Goal: Task Accomplishment & Management: Use online tool/utility

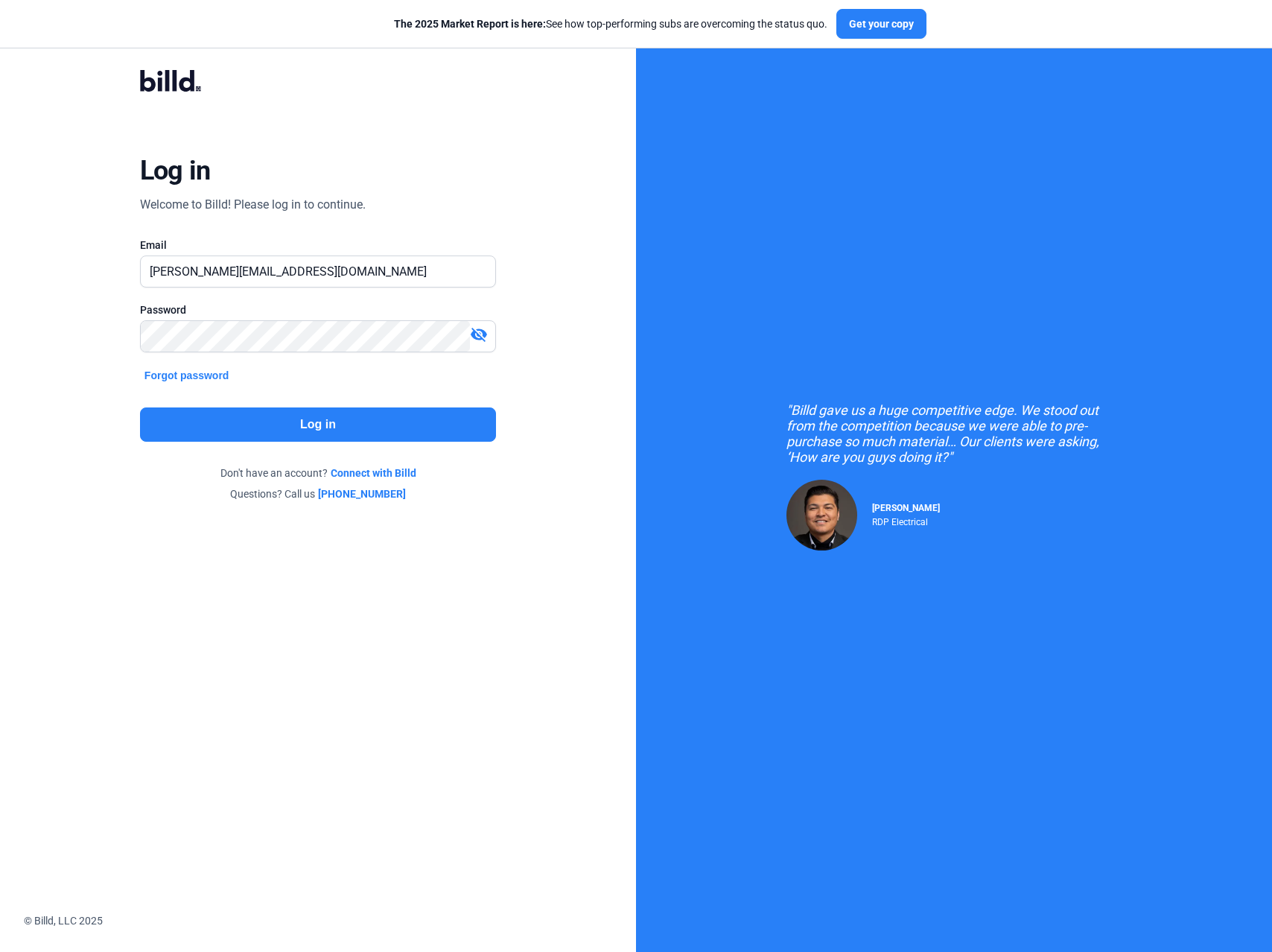
click at [369, 420] on button "Log in" at bounding box center [318, 424] width 356 height 34
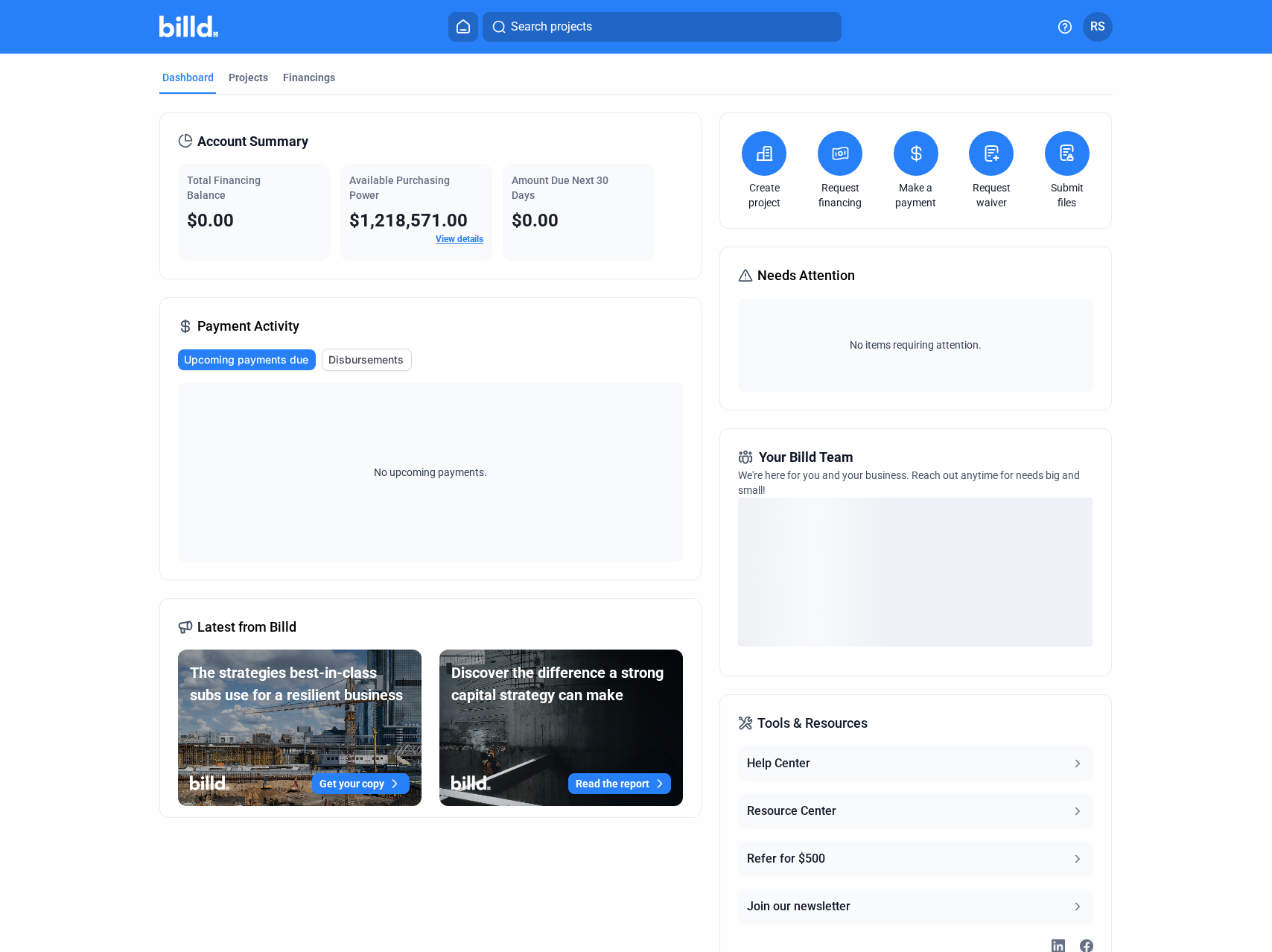
click at [499, 342] on div "Payment Activity Upcoming payments due Disbursements No upcoming payments." at bounding box center [430, 438] width 542 height 283
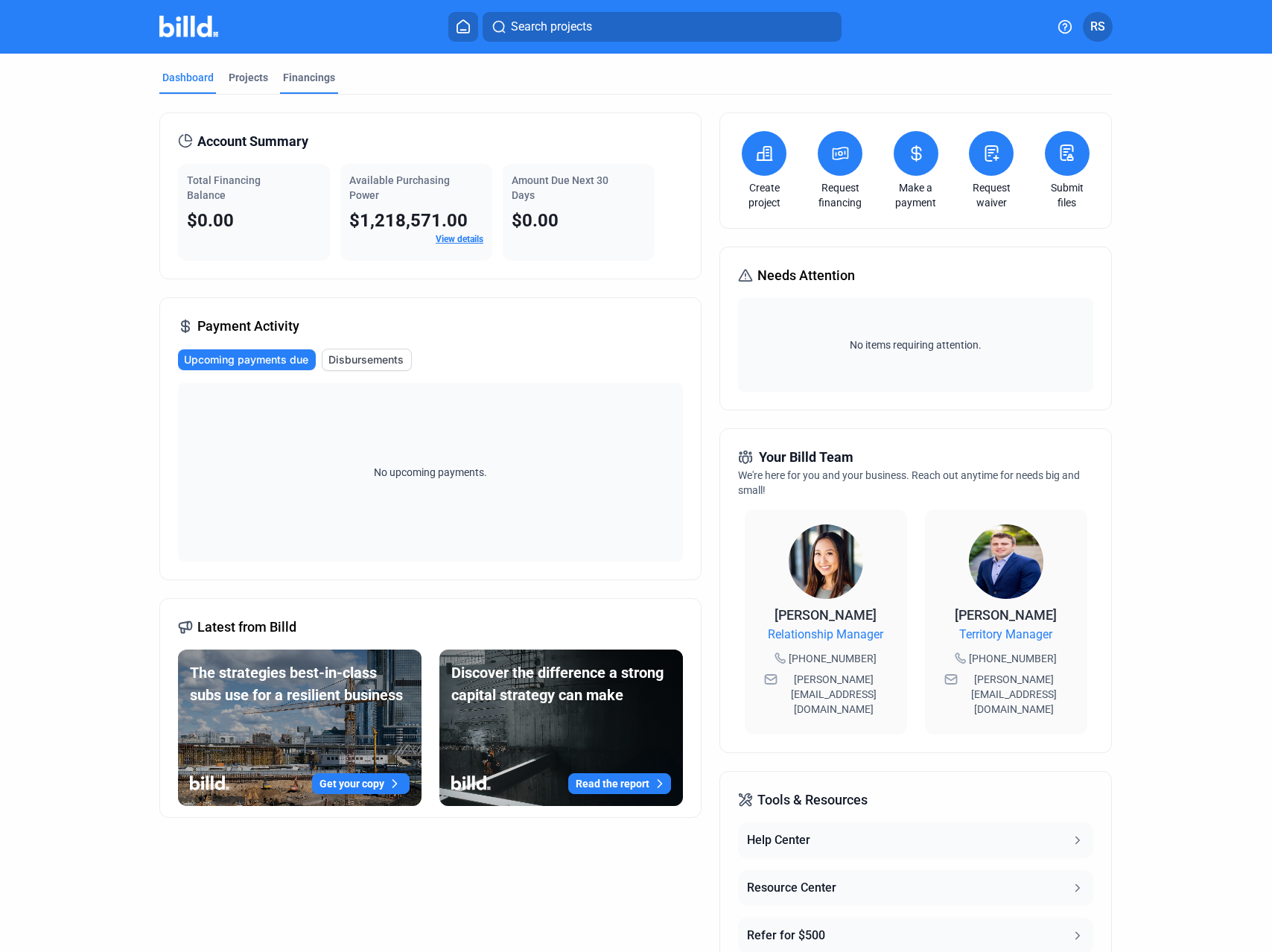
click at [308, 85] on div "Financings" at bounding box center [309, 82] width 59 height 24
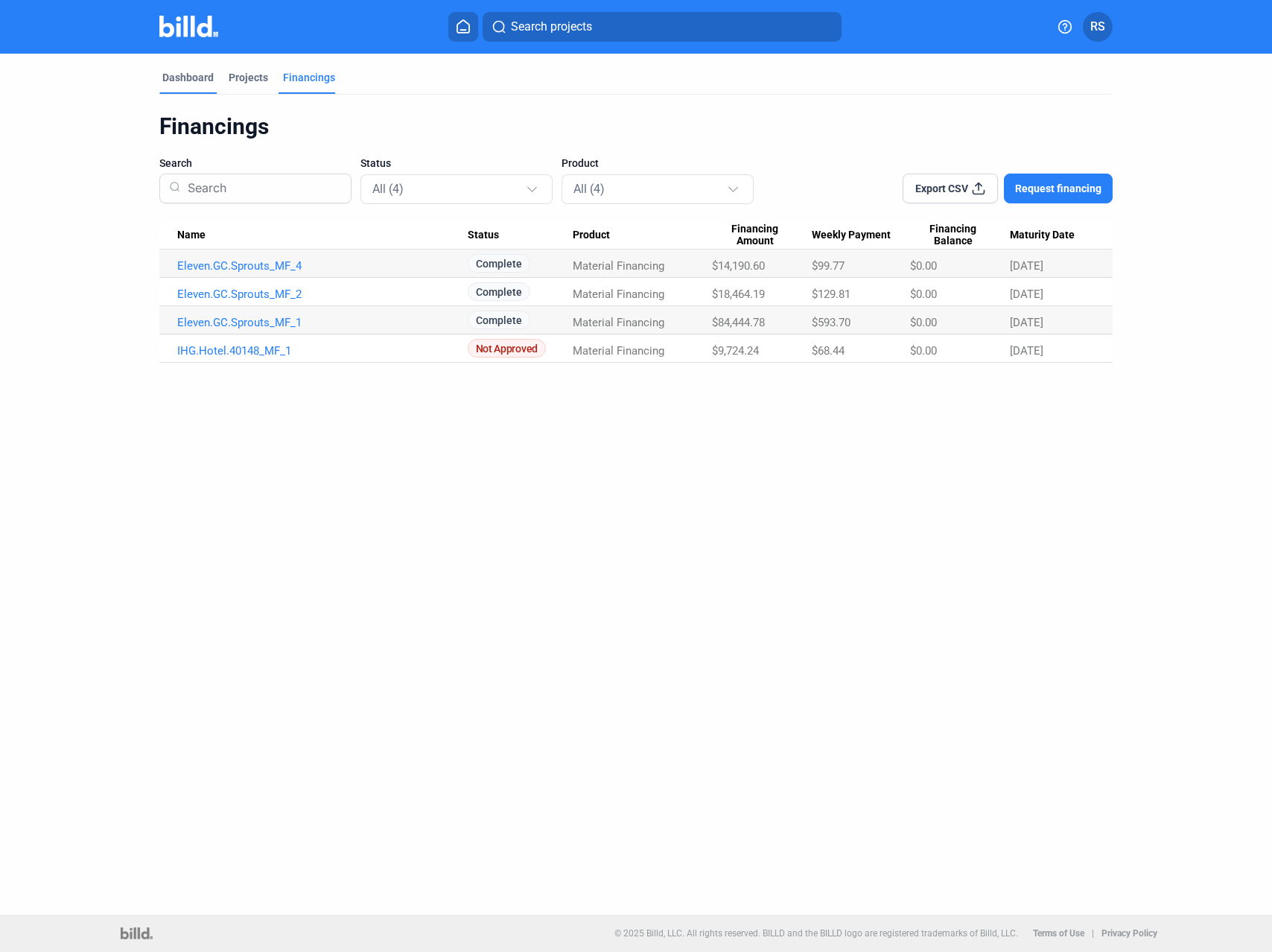
click at [193, 81] on div "Dashboard" at bounding box center [187, 78] width 52 height 15
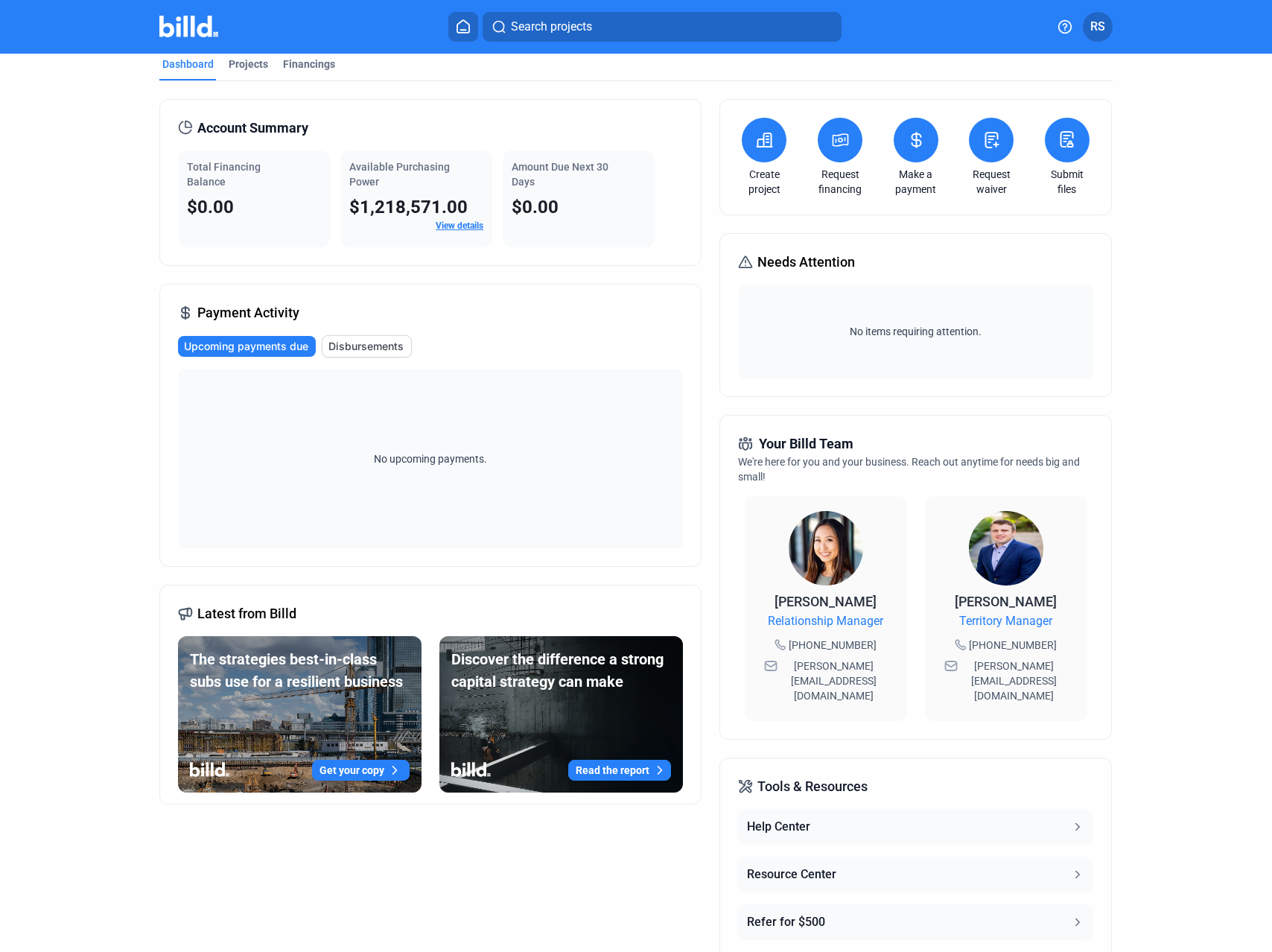
scroll to position [16, 0]
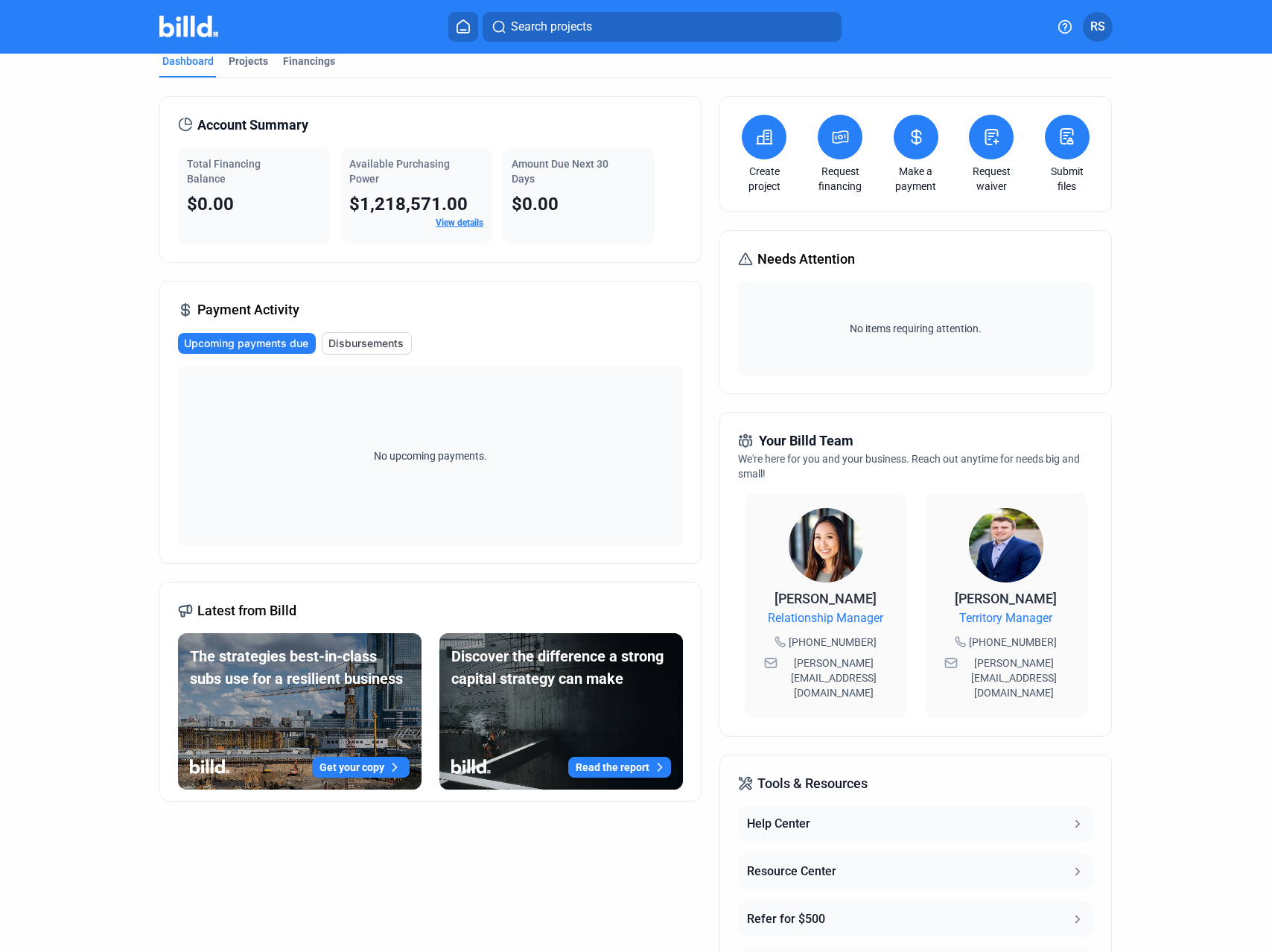
click at [900, 147] on button at bounding box center [916, 136] width 45 height 45
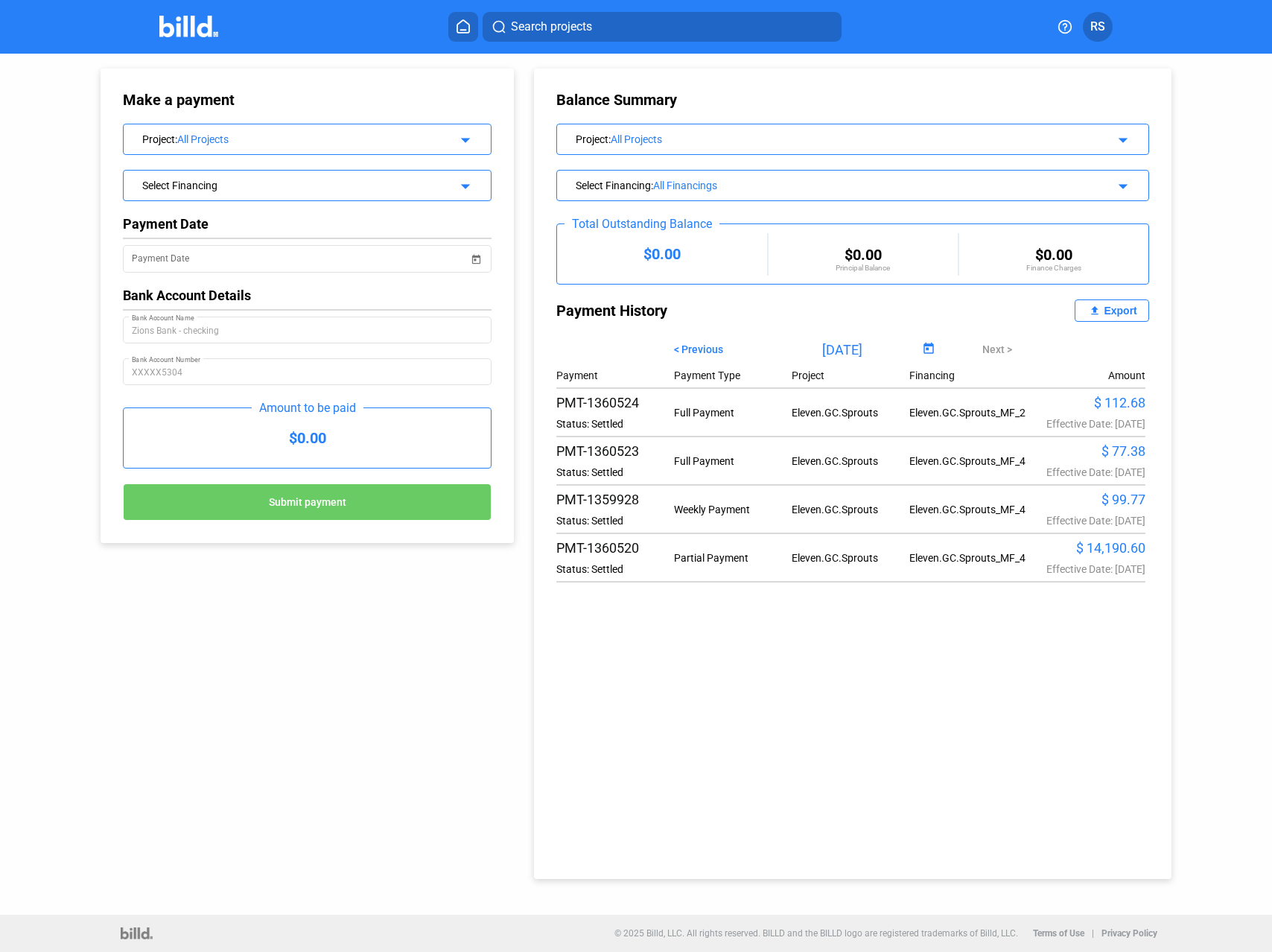
click at [1102, 309] on mat-icon "file_upload" at bounding box center [1095, 310] width 18 height 18
click at [181, 34] on img at bounding box center [189, 25] width 59 height 21
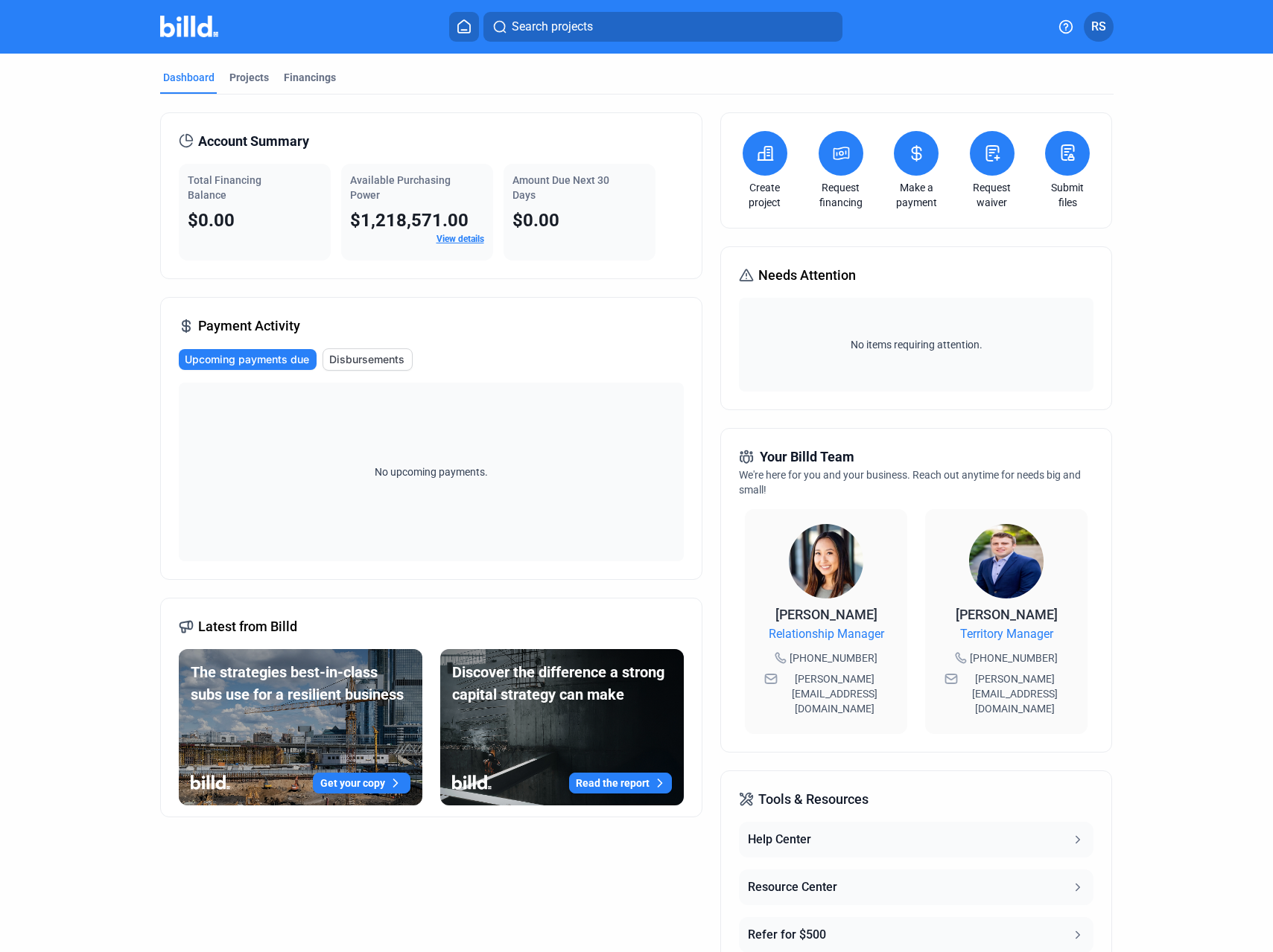
click at [904, 175] on div "Make a payment" at bounding box center [916, 170] width 52 height 79
click at [910, 162] on icon at bounding box center [917, 153] width 19 height 18
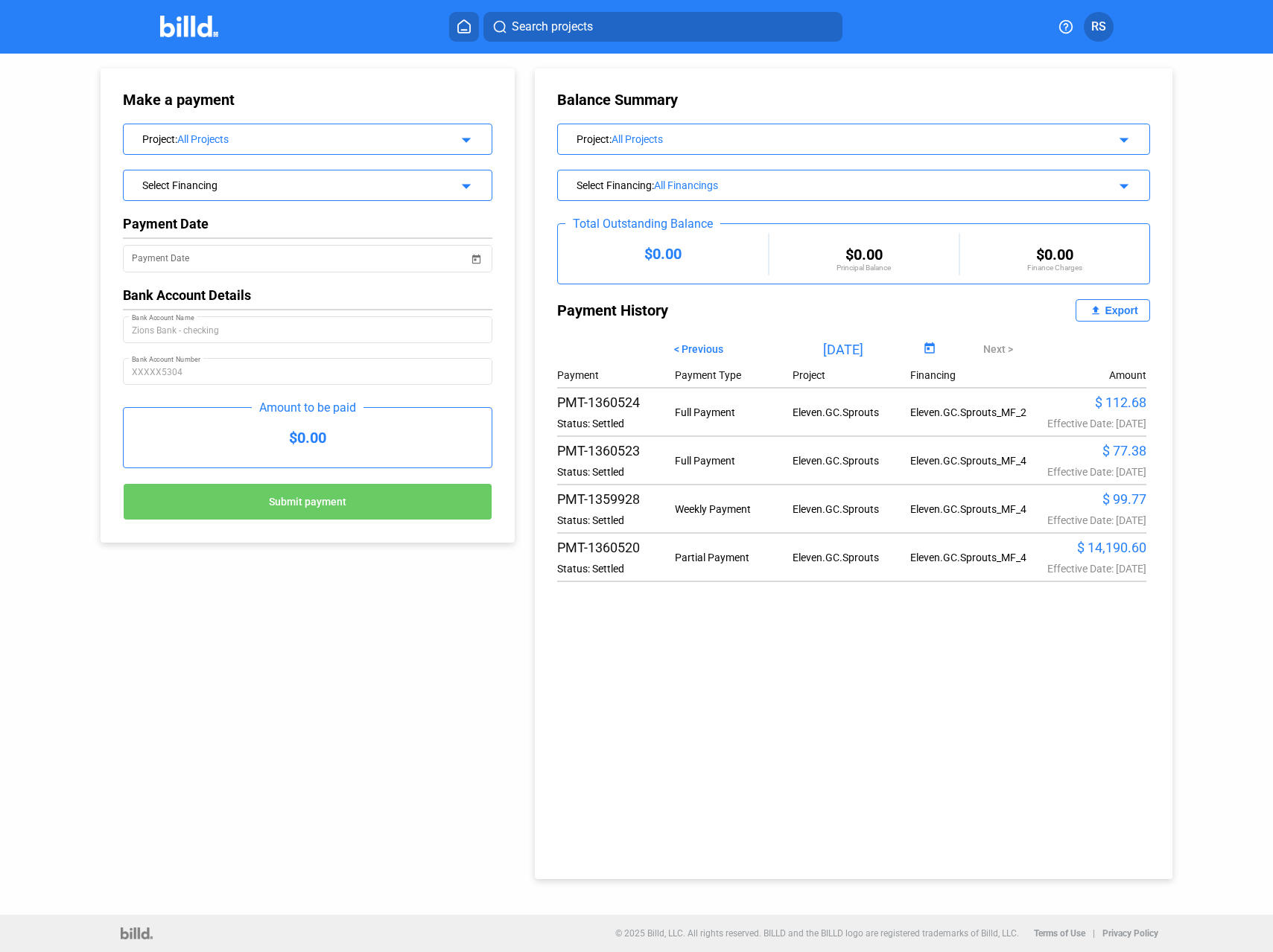
click at [1105, 309] on div "Export" at bounding box center [1121, 310] width 33 height 12
click at [840, 346] on input "[DATE]" at bounding box center [844, 349] width 153 height 22
click at [701, 351] on span "< Previous" at bounding box center [699, 349] width 49 height 12
click at [924, 348] on span "Open calendar" at bounding box center [930, 349] width 36 height 36
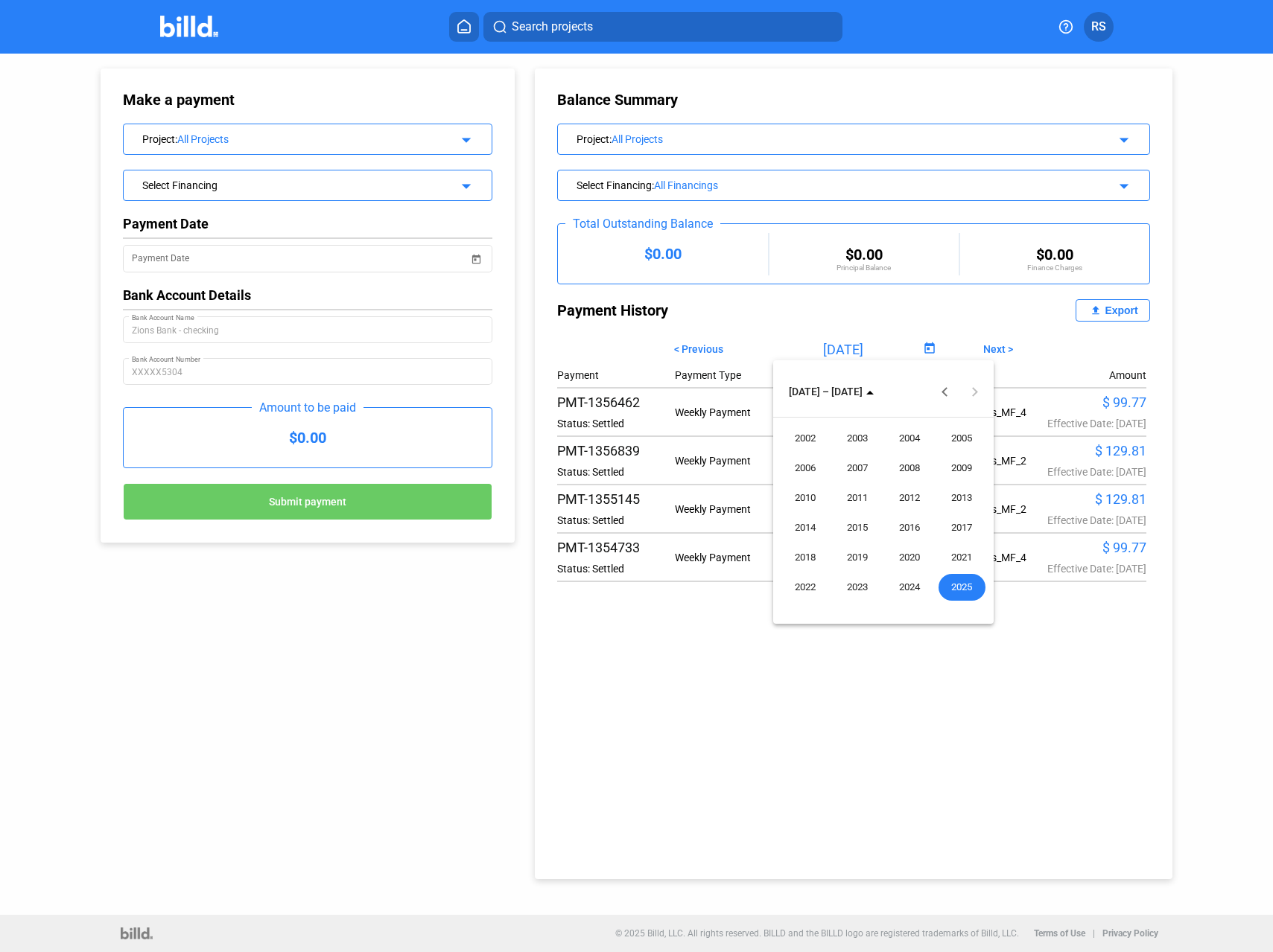
click at [996, 302] on div at bounding box center [636, 476] width 1273 height 952
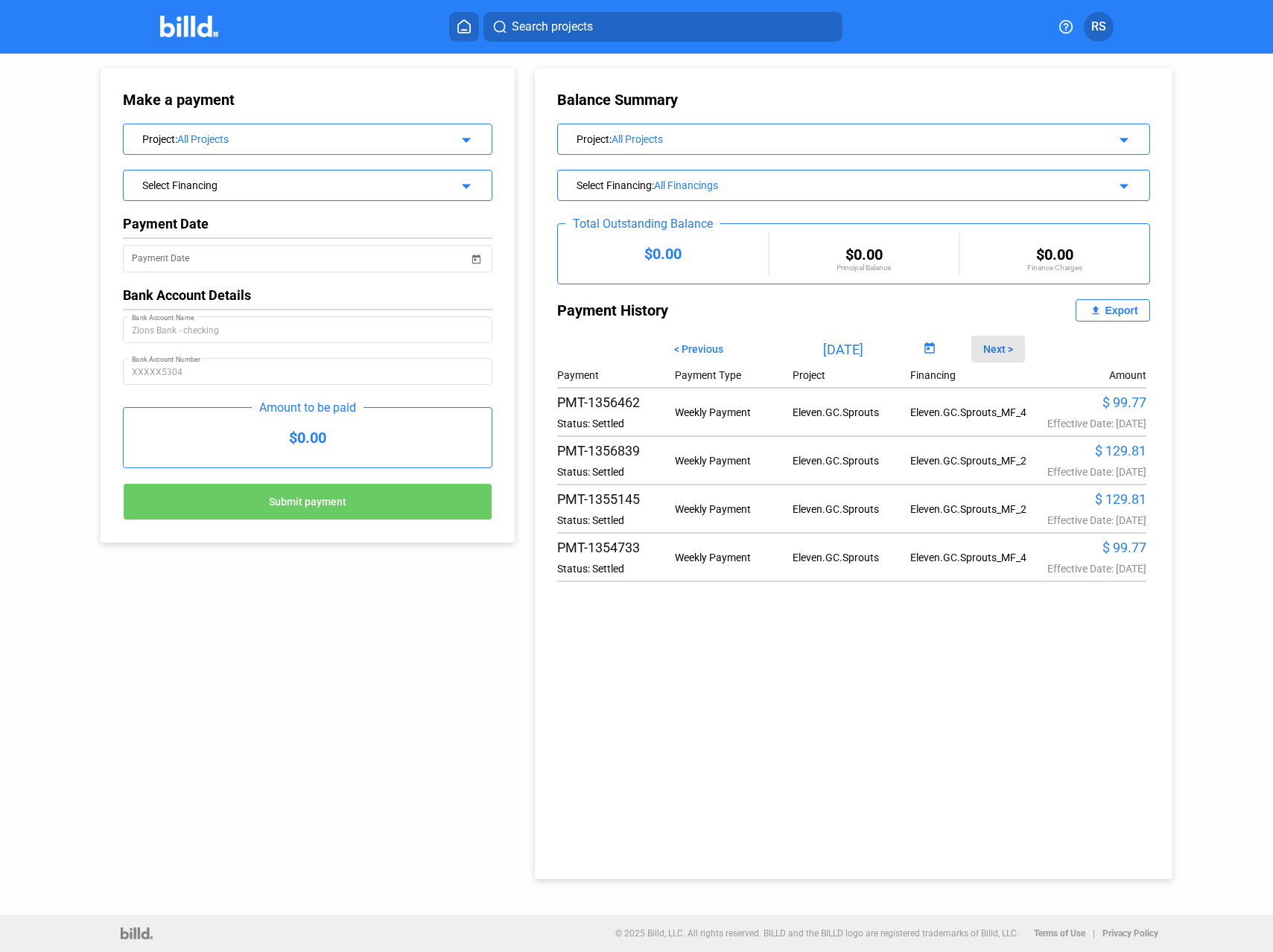
click at [1000, 347] on span "Next >" at bounding box center [998, 349] width 30 height 12
click at [705, 347] on span "< Previous" at bounding box center [699, 349] width 49 height 12
click at [917, 350] on span "Open calendar" at bounding box center [930, 349] width 36 height 36
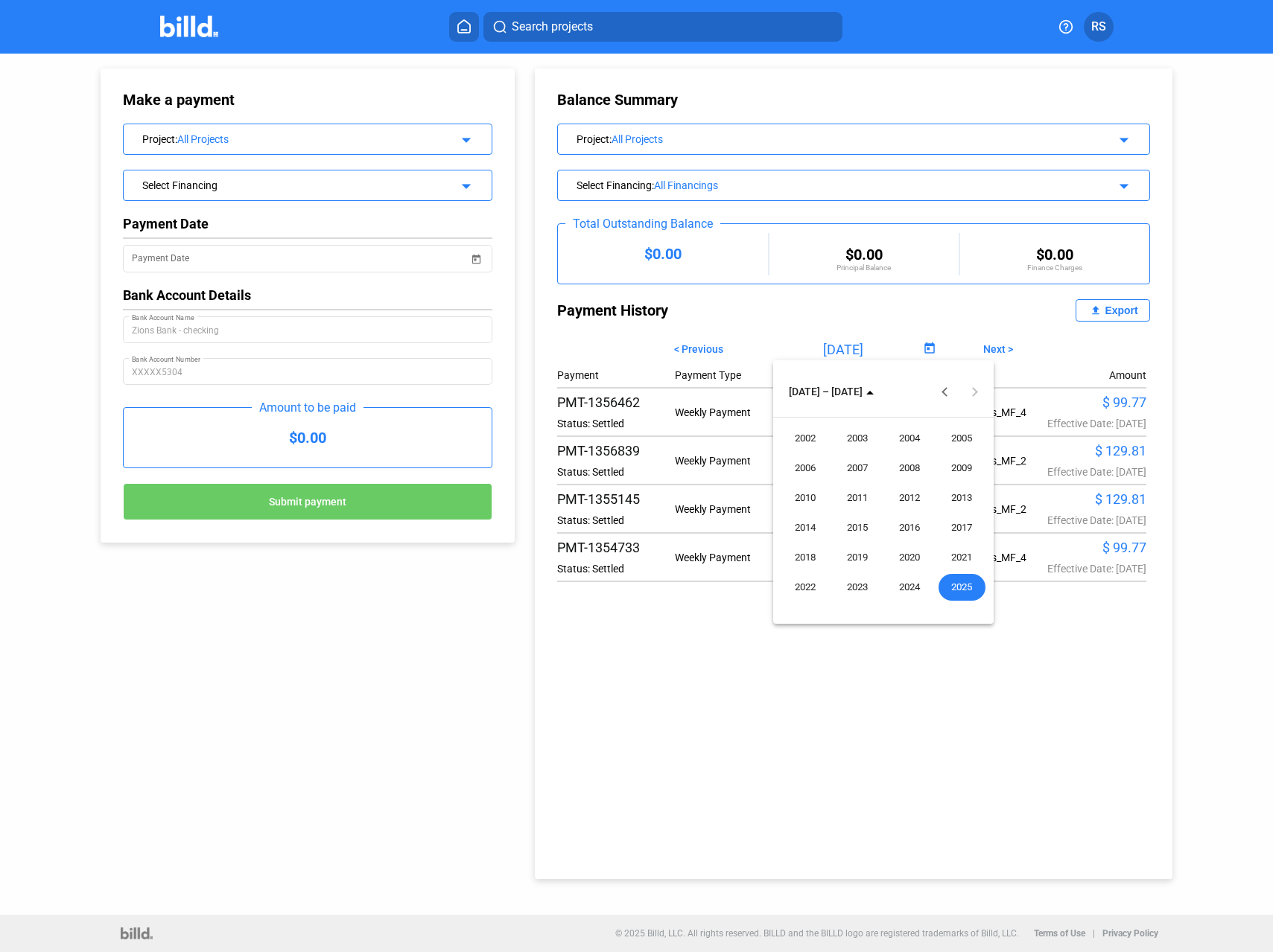
click at [963, 591] on span "2025" at bounding box center [962, 587] width 47 height 27
click at [808, 500] on span "MAY" at bounding box center [805, 498] width 47 height 27
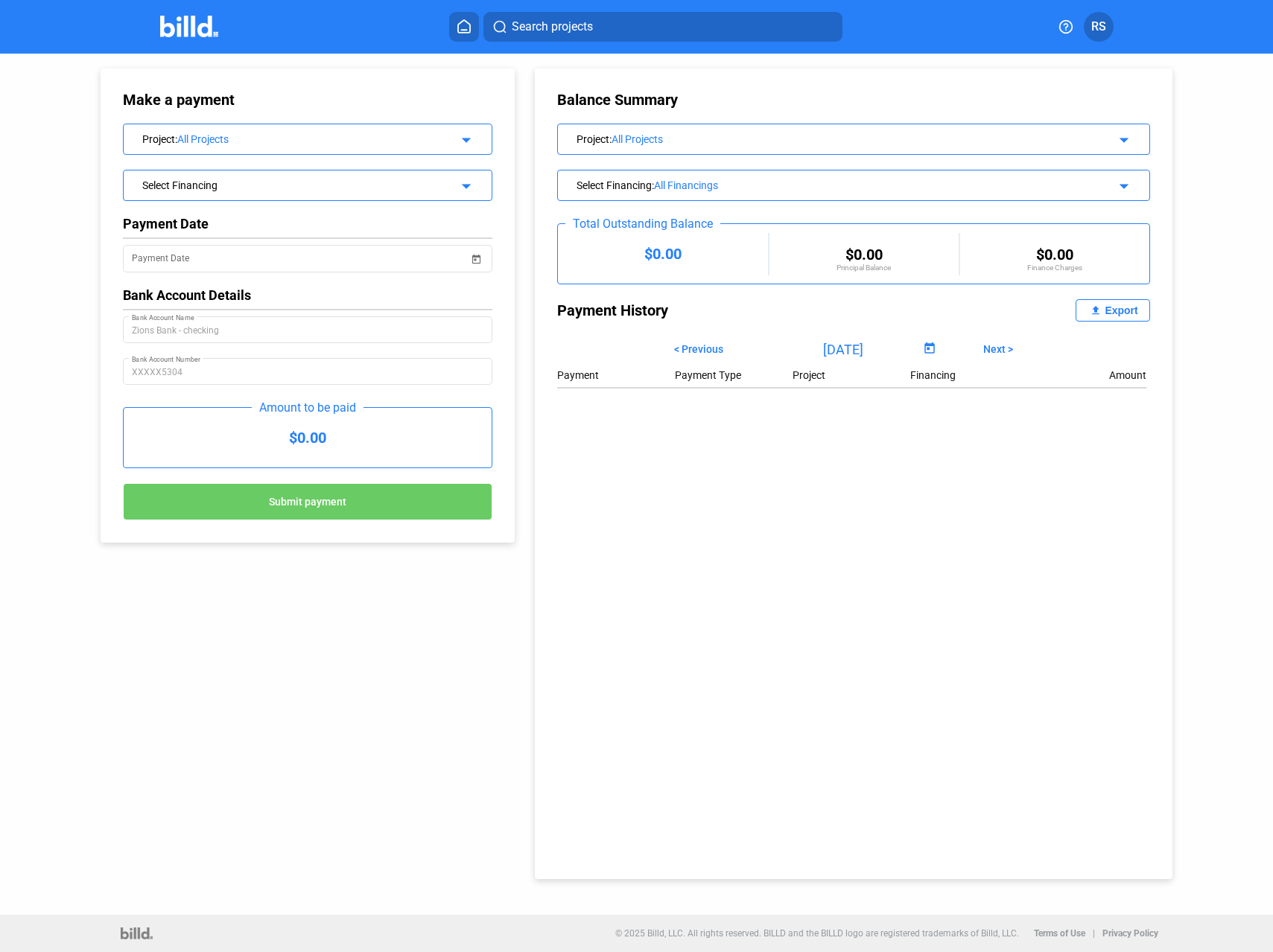
click at [925, 347] on span "Open calendar" at bounding box center [930, 349] width 36 height 36
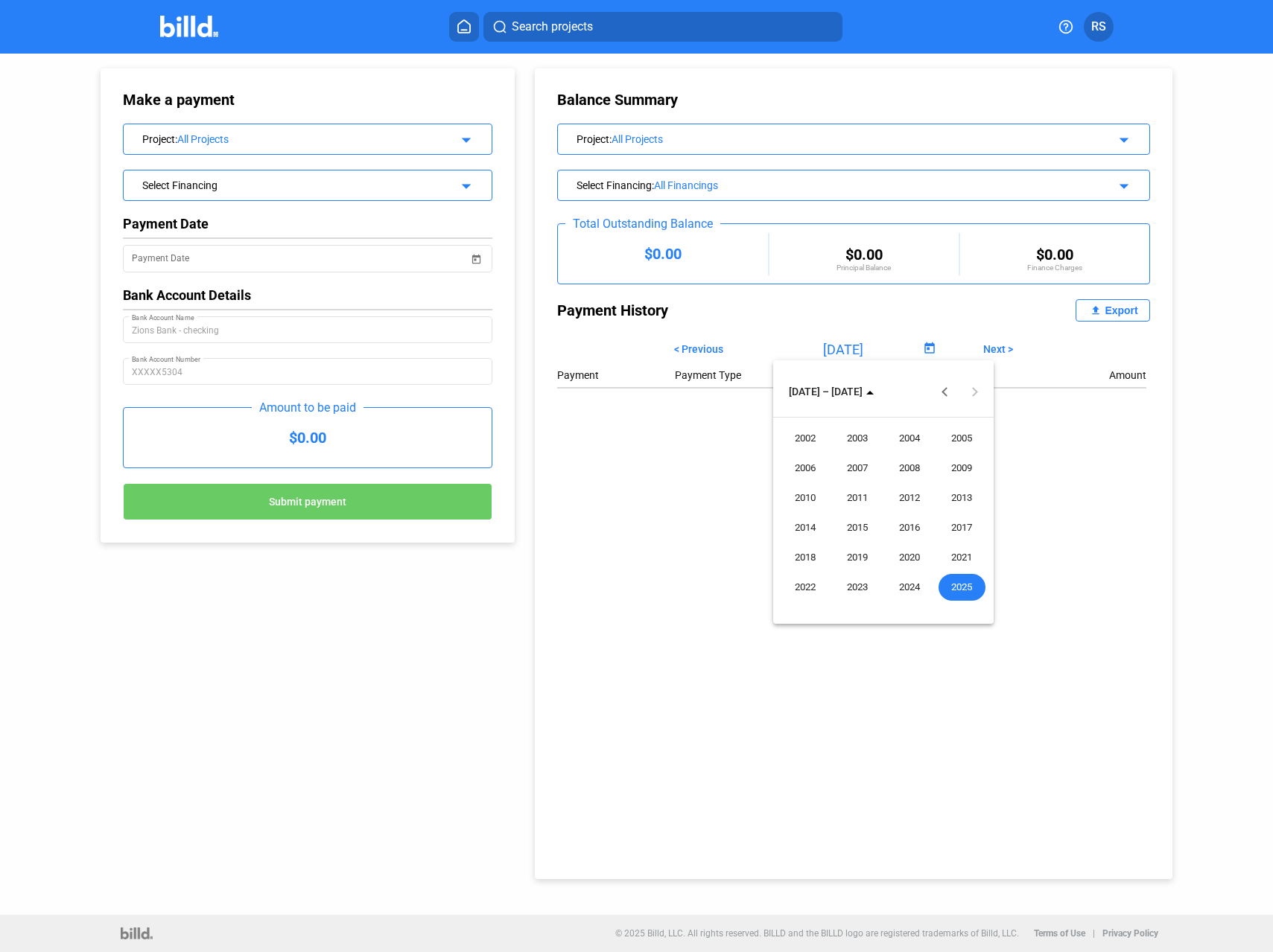
click at [958, 590] on span "2025" at bounding box center [962, 587] width 47 height 27
click at [874, 492] on span "JUN" at bounding box center [857, 498] width 47 height 27
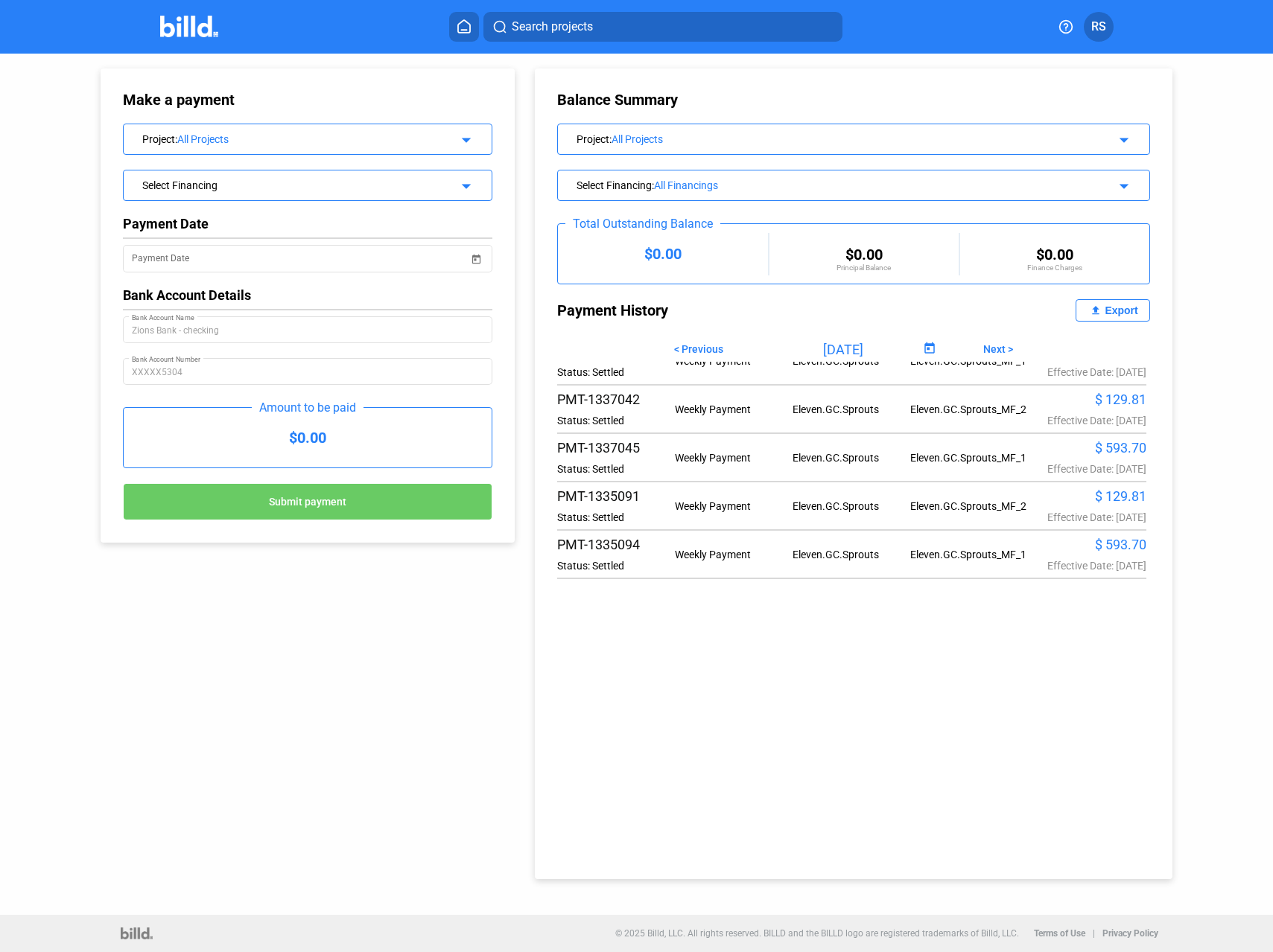
scroll to position [409, 0]
click at [1112, 313] on div "Export" at bounding box center [1121, 310] width 33 height 12
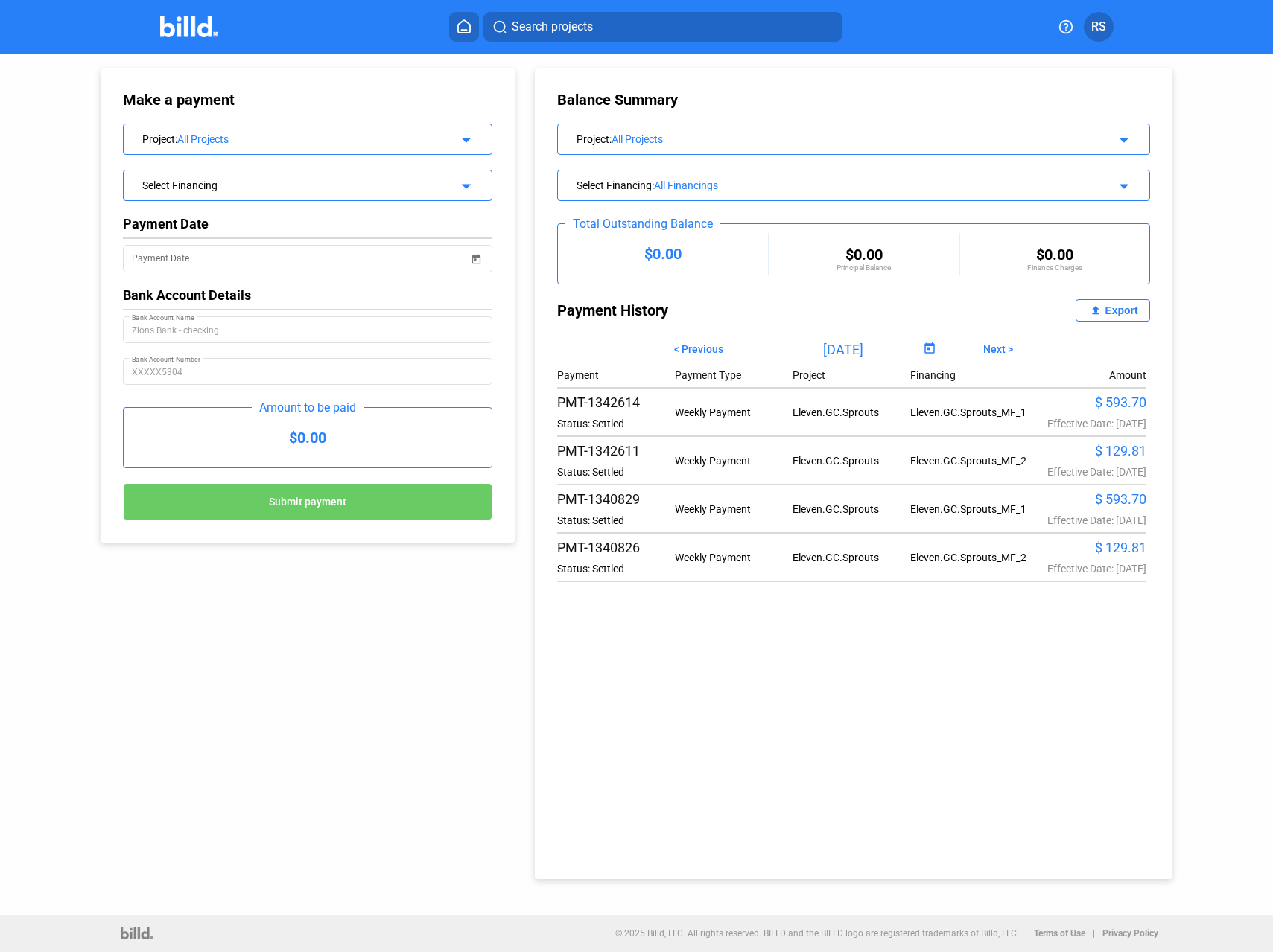
click at [1004, 350] on span "Next >" at bounding box center [998, 349] width 30 height 12
click at [857, 754] on div "Balance Summary Project : All Projects arrow_drop_down Select Financing : All F…" at bounding box center [854, 474] width 638 height 811
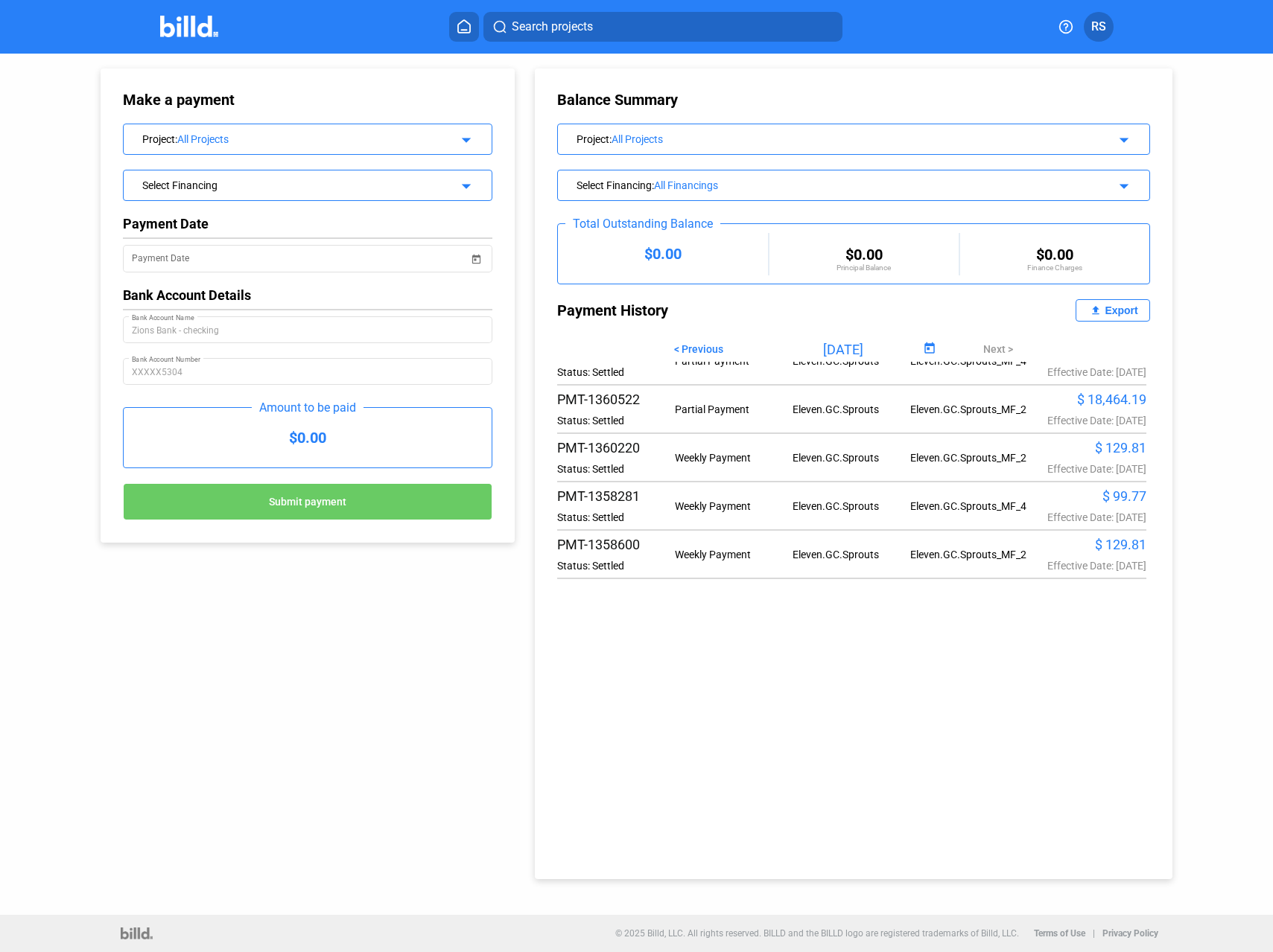
scroll to position [212, 0]
click at [1112, 309] on div "Export" at bounding box center [1121, 310] width 33 height 12
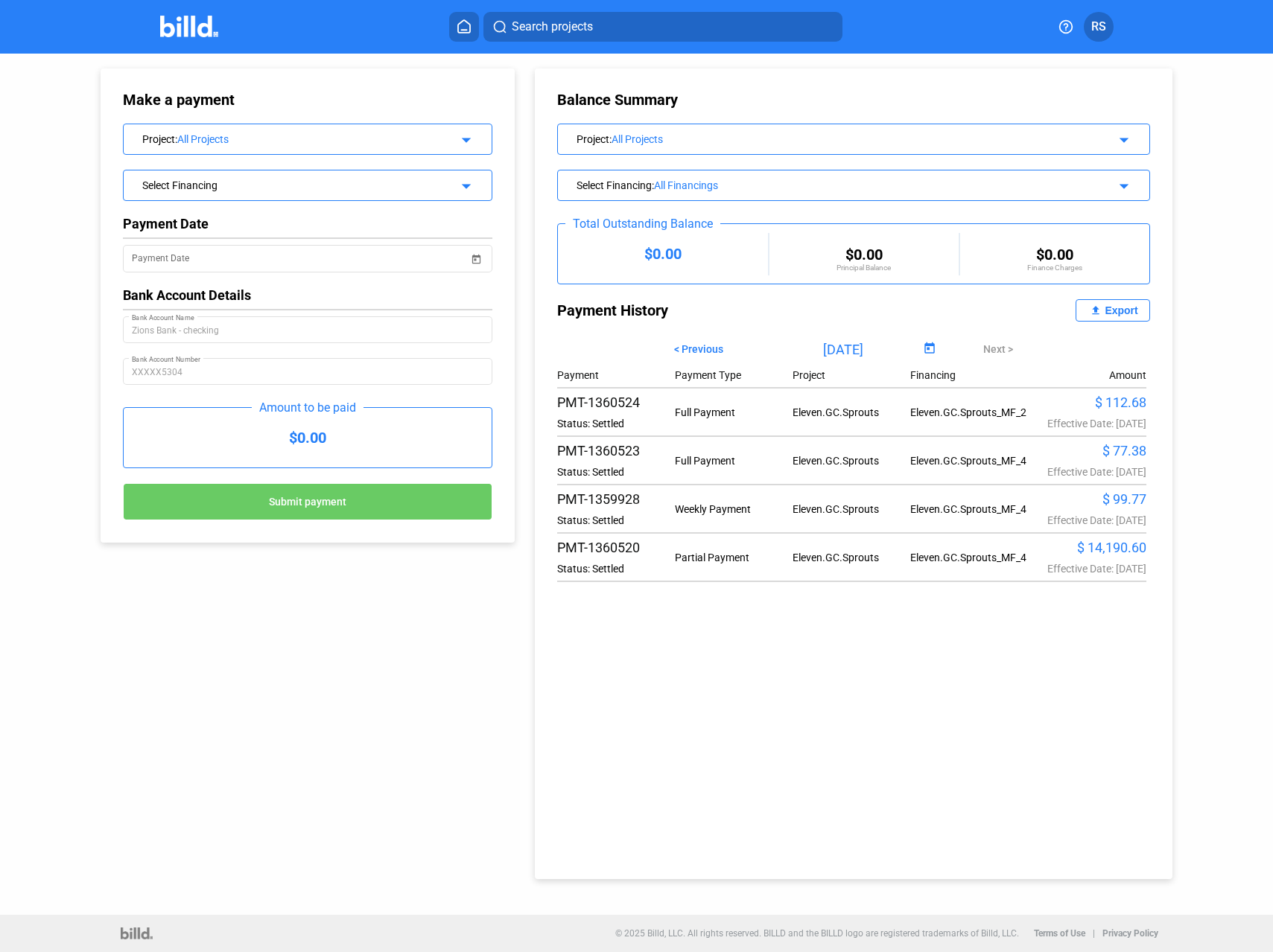
click at [918, 347] on span "Open calendar" at bounding box center [930, 349] width 36 height 36
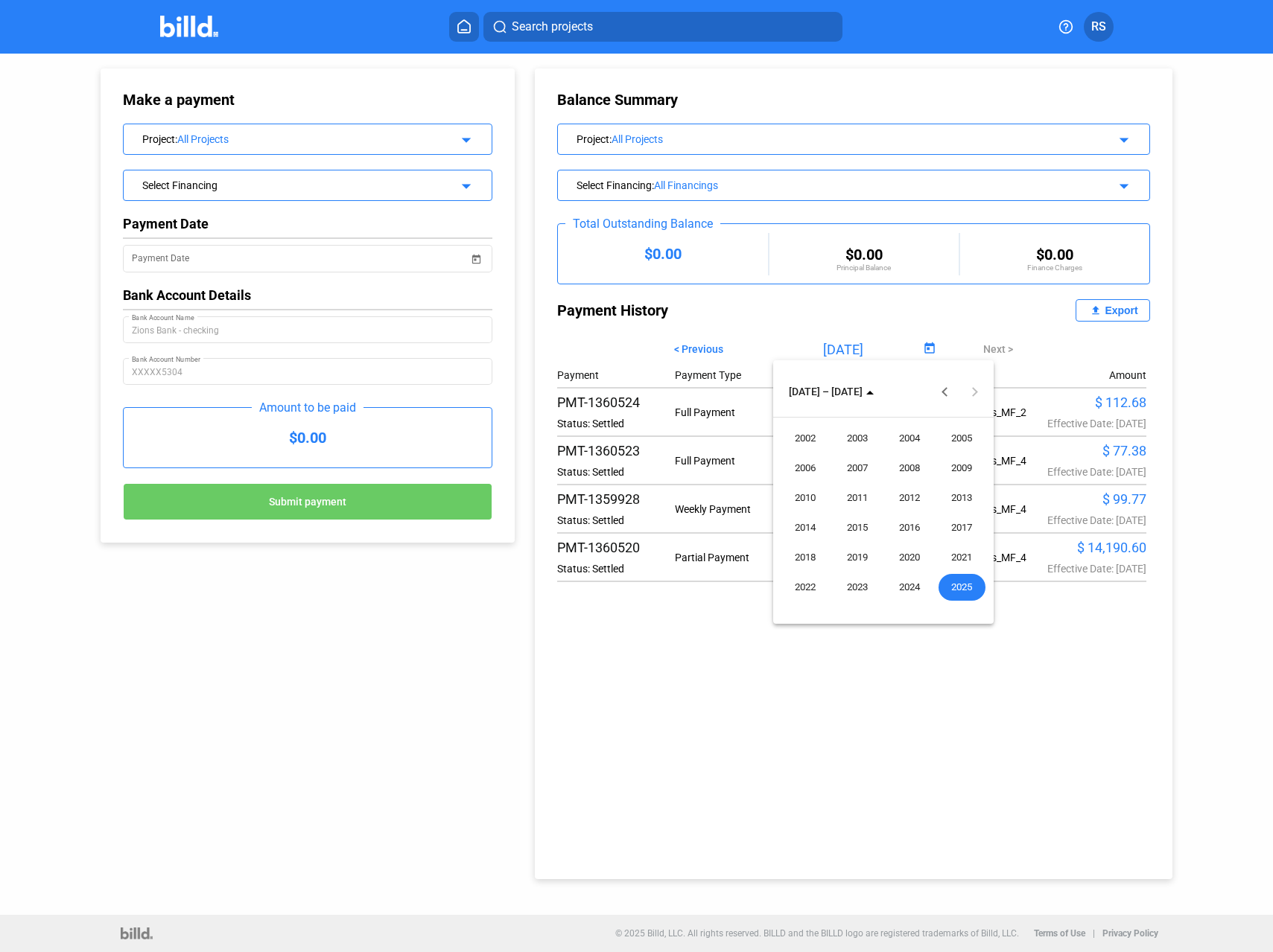
click at [990, 340] on div at bounding box center [636, 476] width 1273 height 952
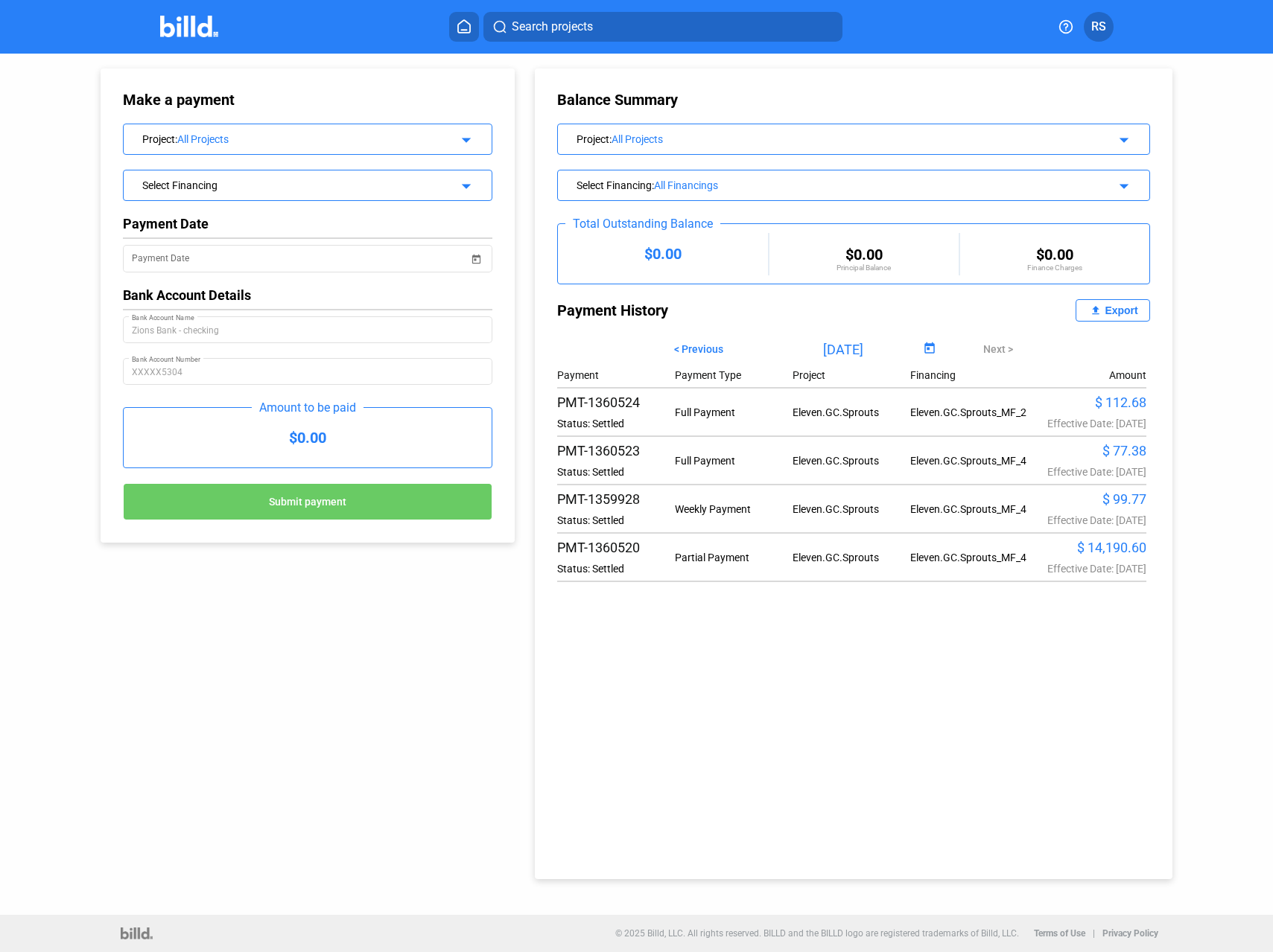
click at [867, 348] on input "[DATE]" at bounding box center [844, 349] width 153 height 22
click at [916, 348] on span "Open calendar" at bounding box center [930, 349] width 36 height 36
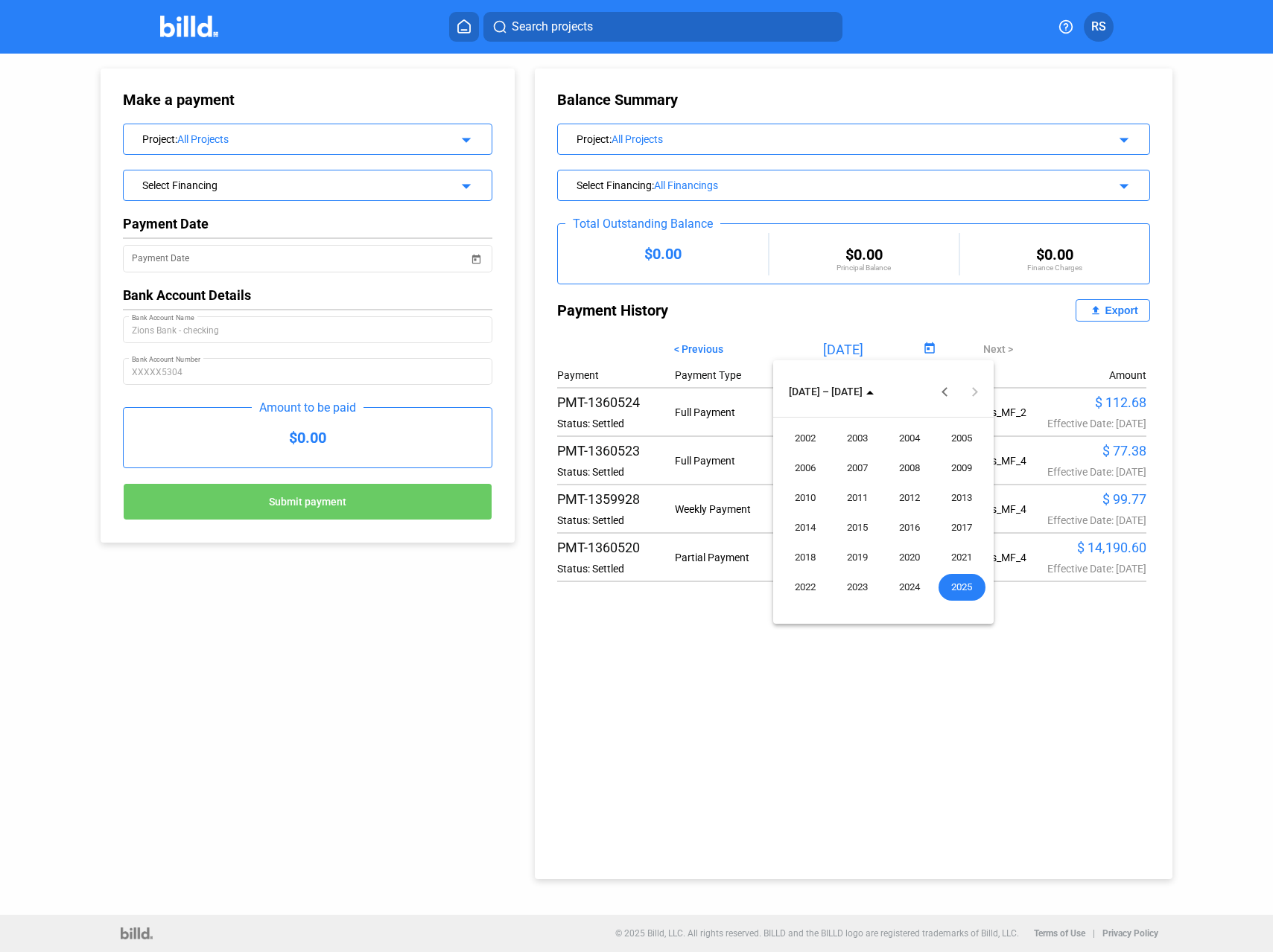
click at [848, 352] on div at bounding box center [636, 476] width 1273 height 952
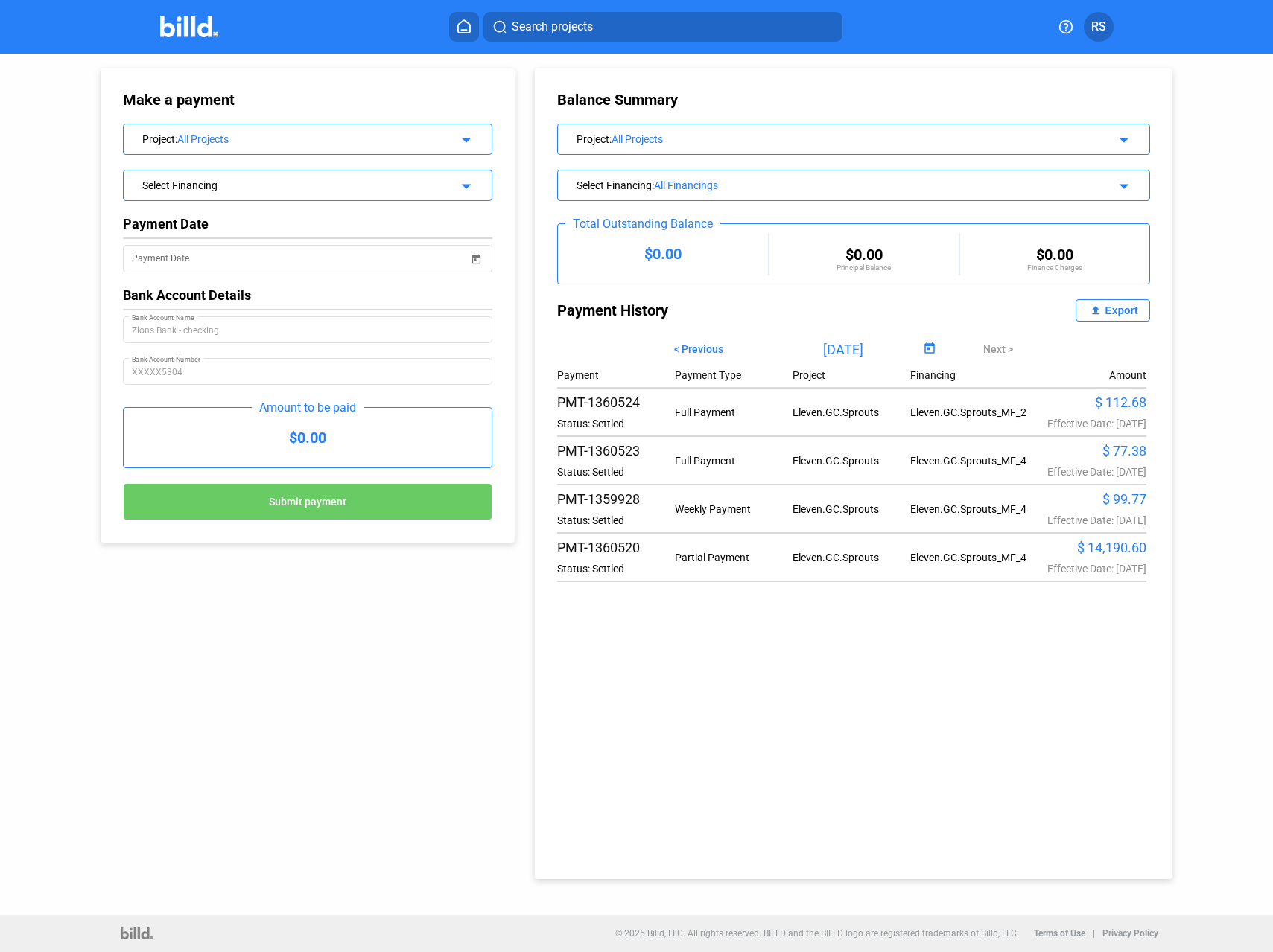
click at [840, 349] on input "[DATE]" at bounding box center [844, 349] width 153 height 22
click at [841, 349] on input "[DATE]" at bounding box center [844, 349] width 153 height 22
click at [918, 349] on span "Open calendar" at bounding box center [930, 349] width 36 height 36
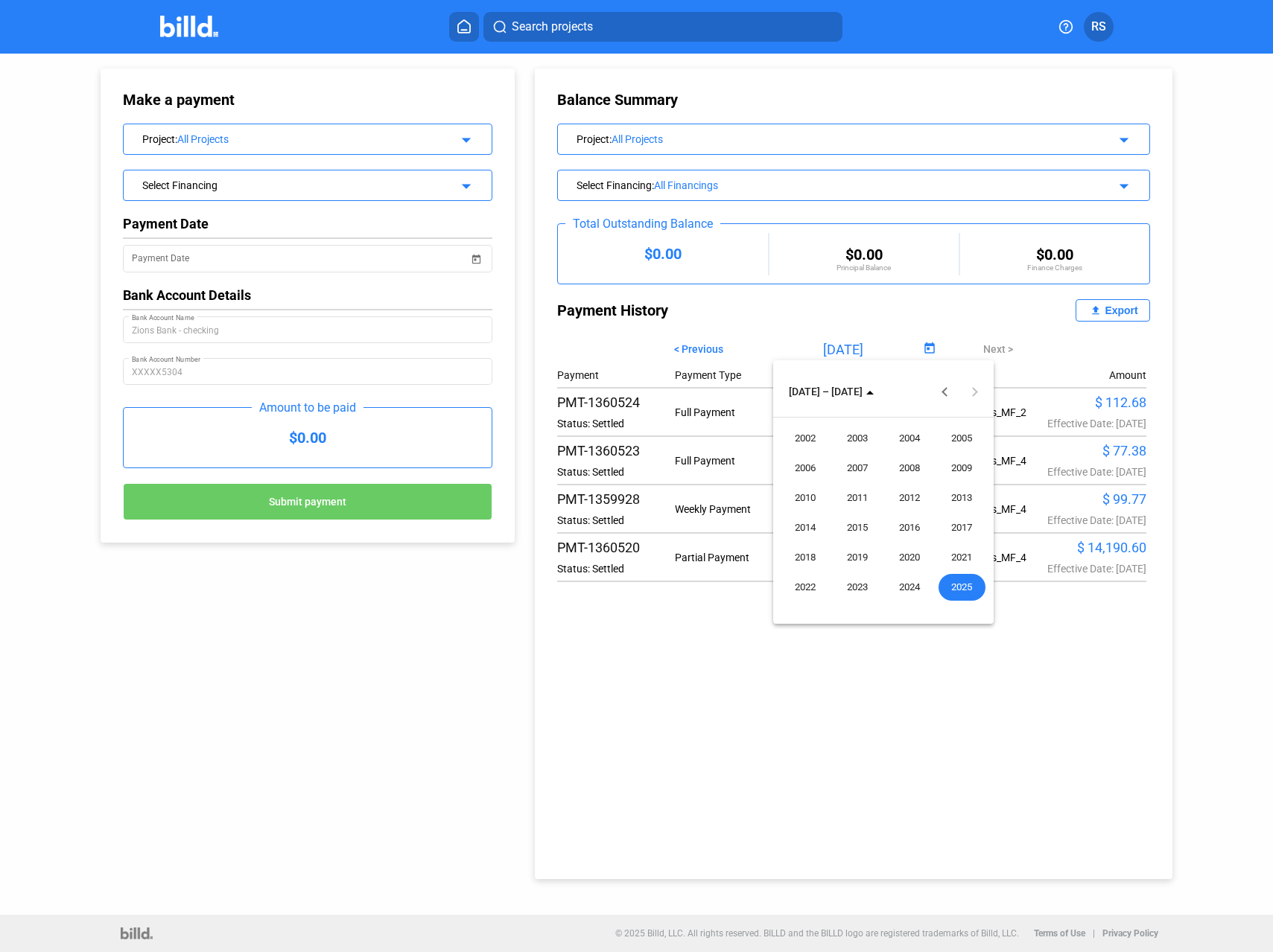
drag, startPoint x: 984, startPoint y: 660, endPoint x: 1027, endPoint y: 642, distance: 46.6
click at [984, 660] on div at bounding box center [636, 476] width 1273 height 952
